Goal: Navigation & Orientation: Find specific page/section

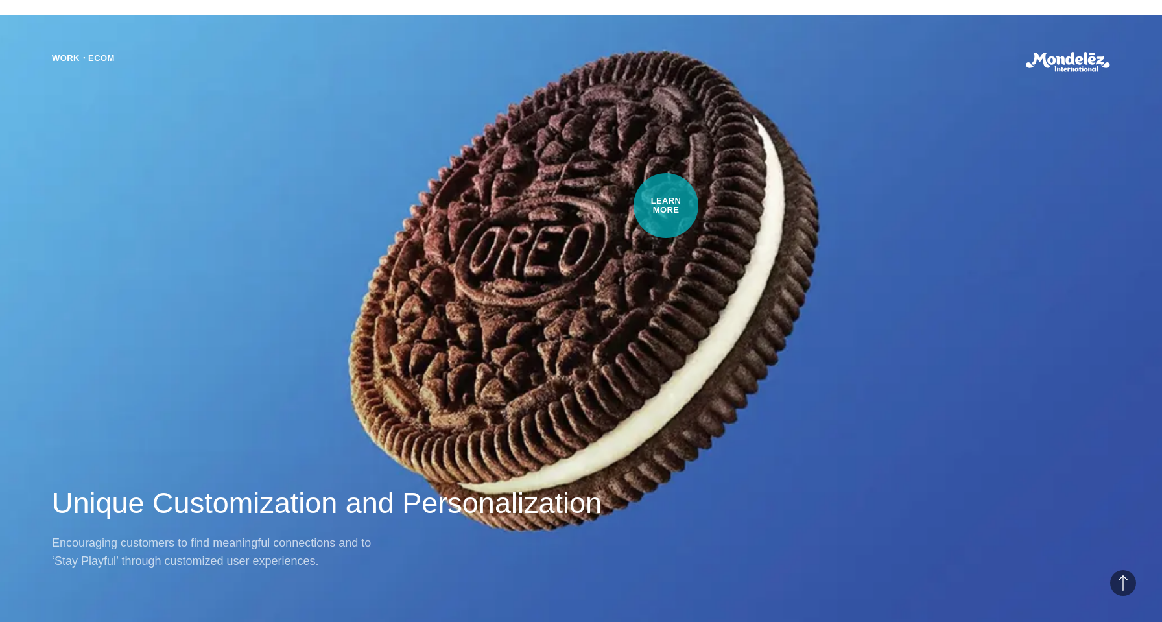
scroll to position [1238, 0]
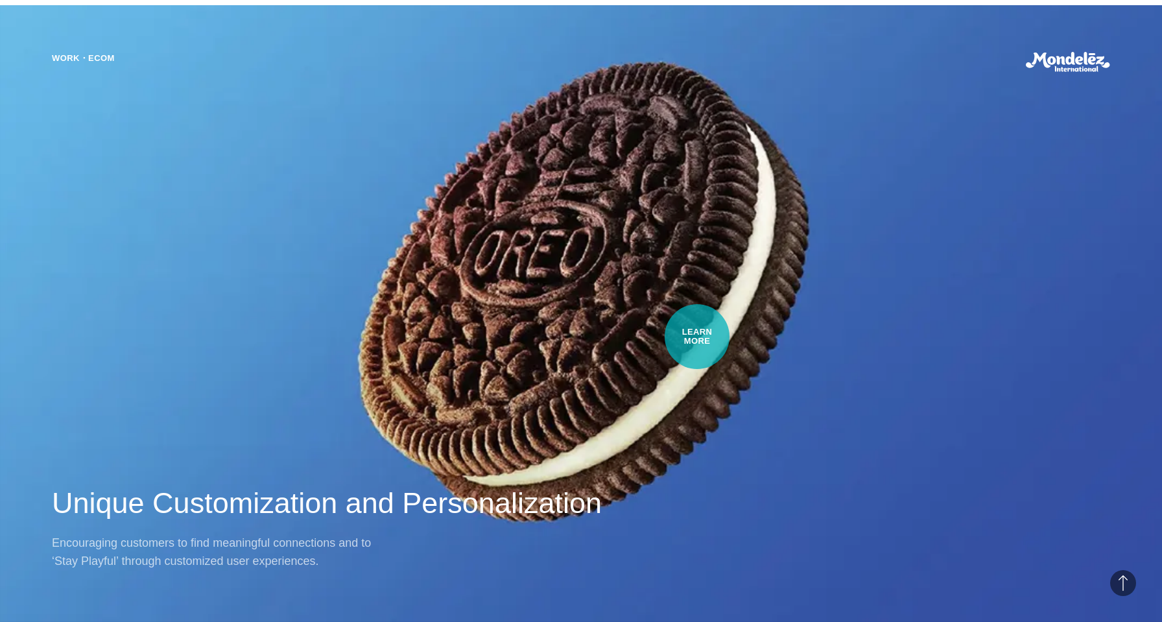
click at [697, 336] on div "Work・Ecom Unique Customization and Personalization Encouraging customers to fin…" at bounding box center [581, 311] width 1162 height 622
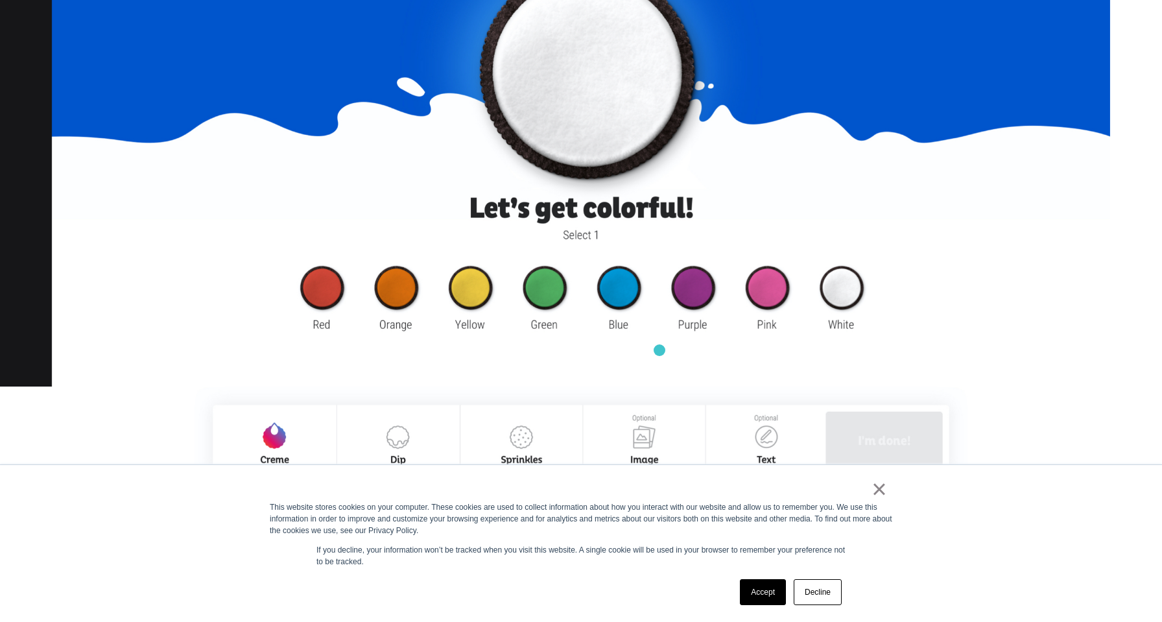
scroll to position [1496, 0]
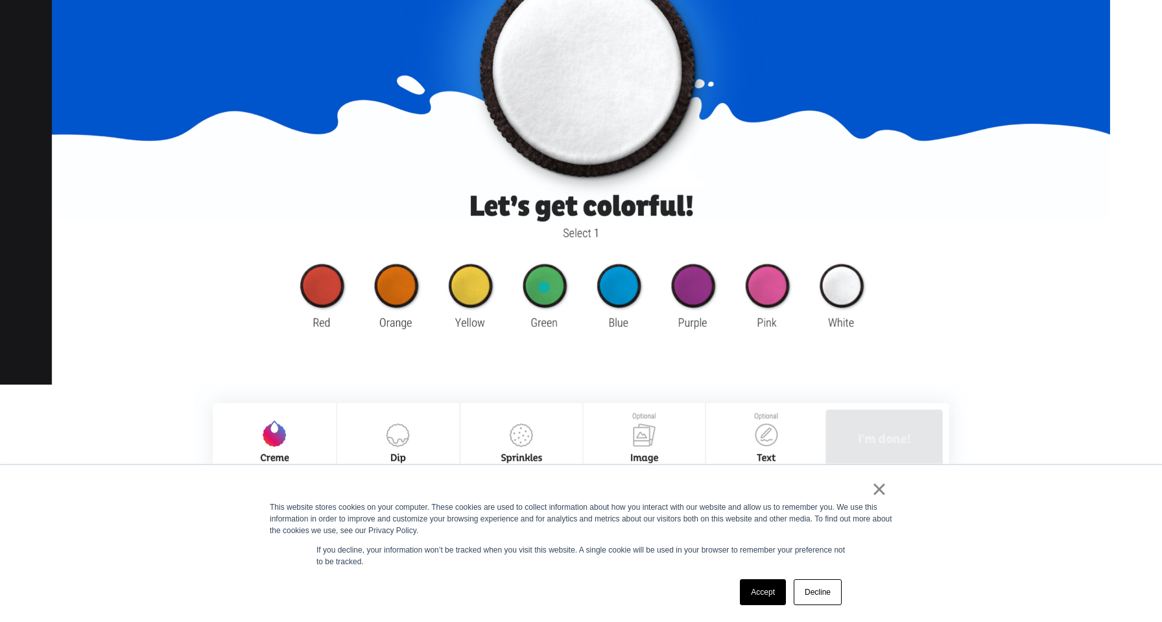
click at [544, 287] on img at bounding box center [581, 166] width 1058 height 602
click at [630, 292] on img at bounding box center [581, 166] width 1058 height 602
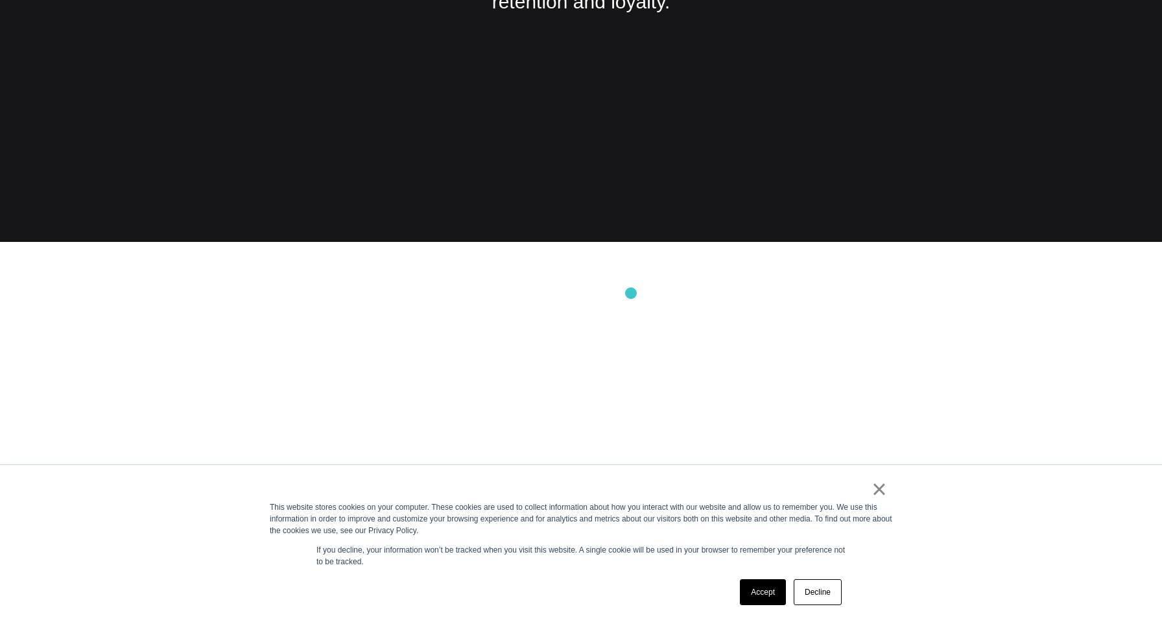
scroll to position [3260, 0]
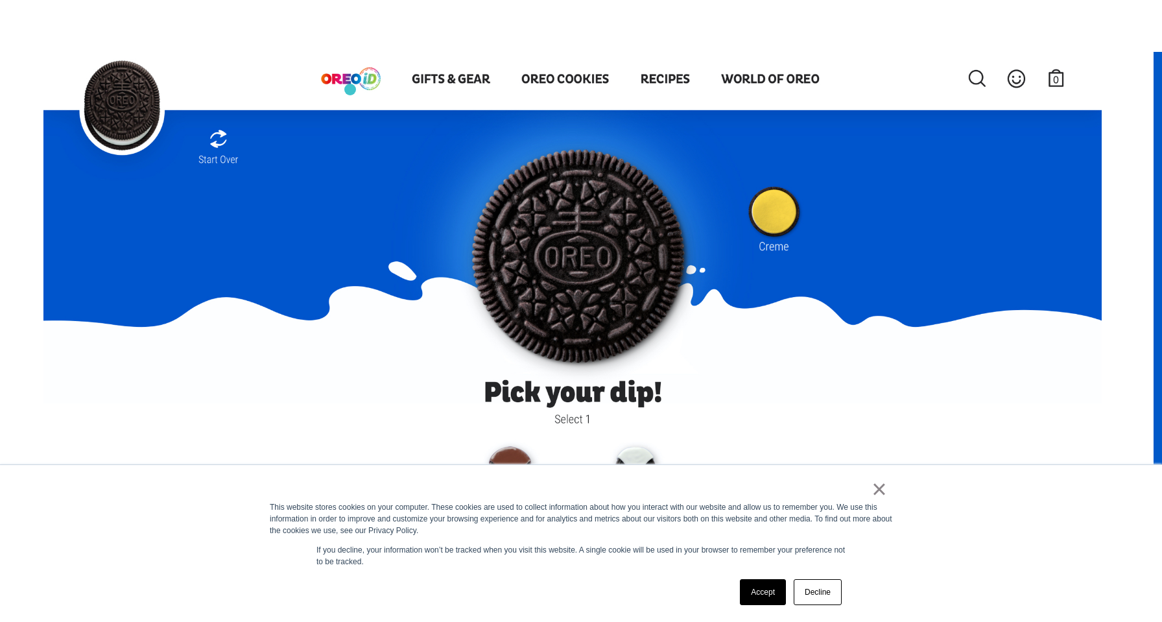
click at [350, 89] on img at bounding box center [572, 382] width 1058 height 661
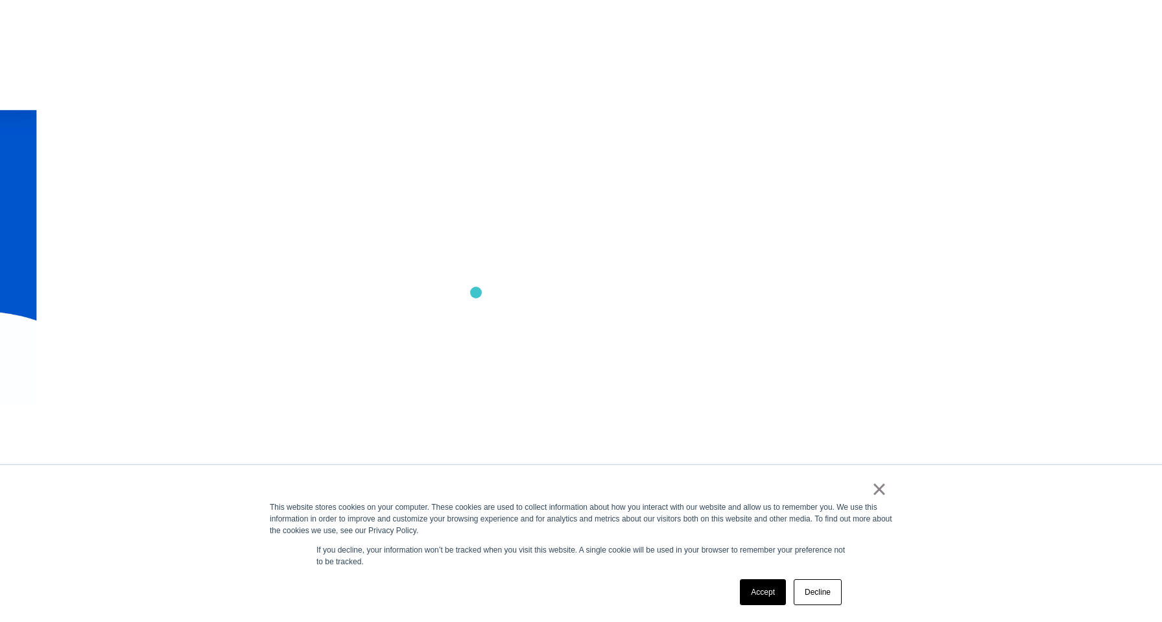
scroll to position [8680, 0]
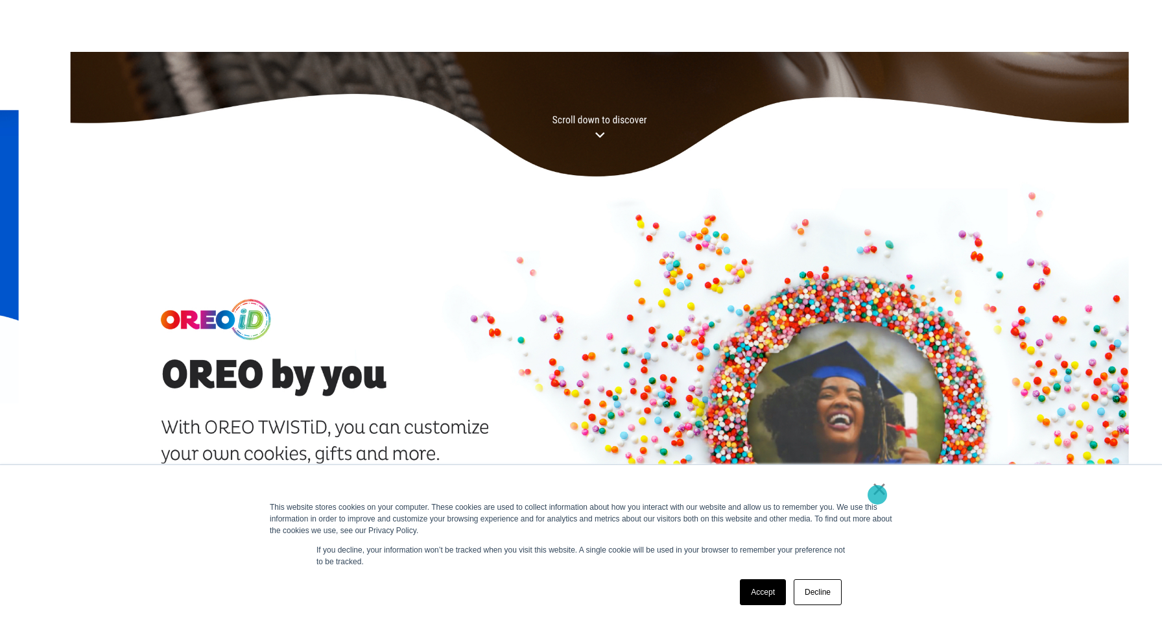
click at [877, 495] on link "×" at bounding box center [879, 489] width 16 height 12
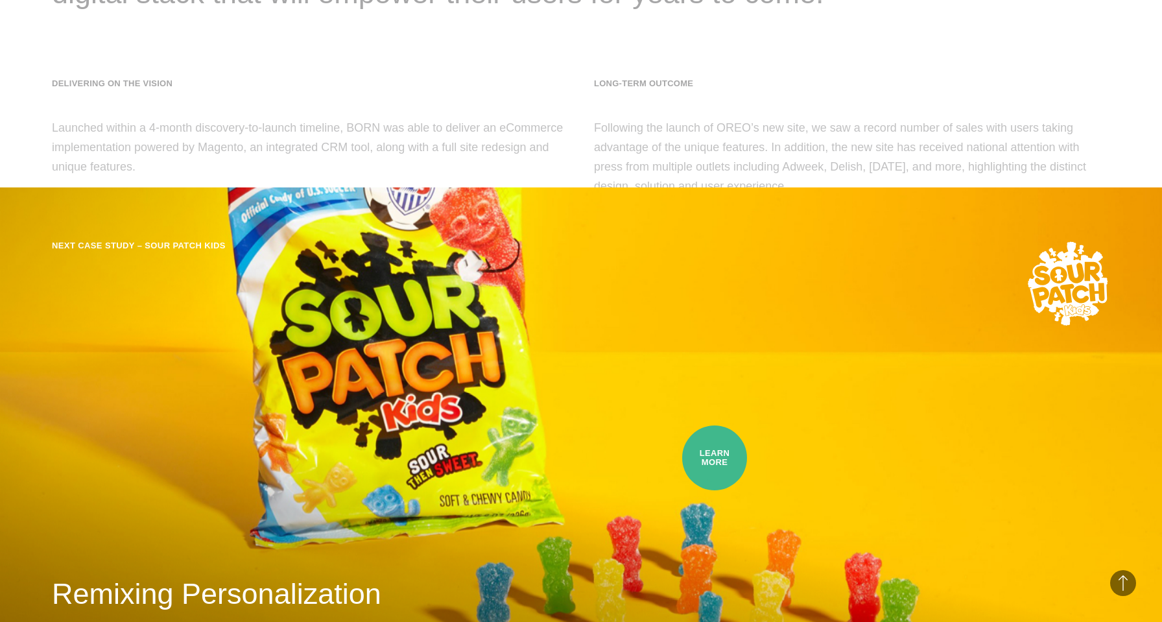
scroll to position [15905, 0]
